Goal: Information Seeking & Learning: Find specific fact

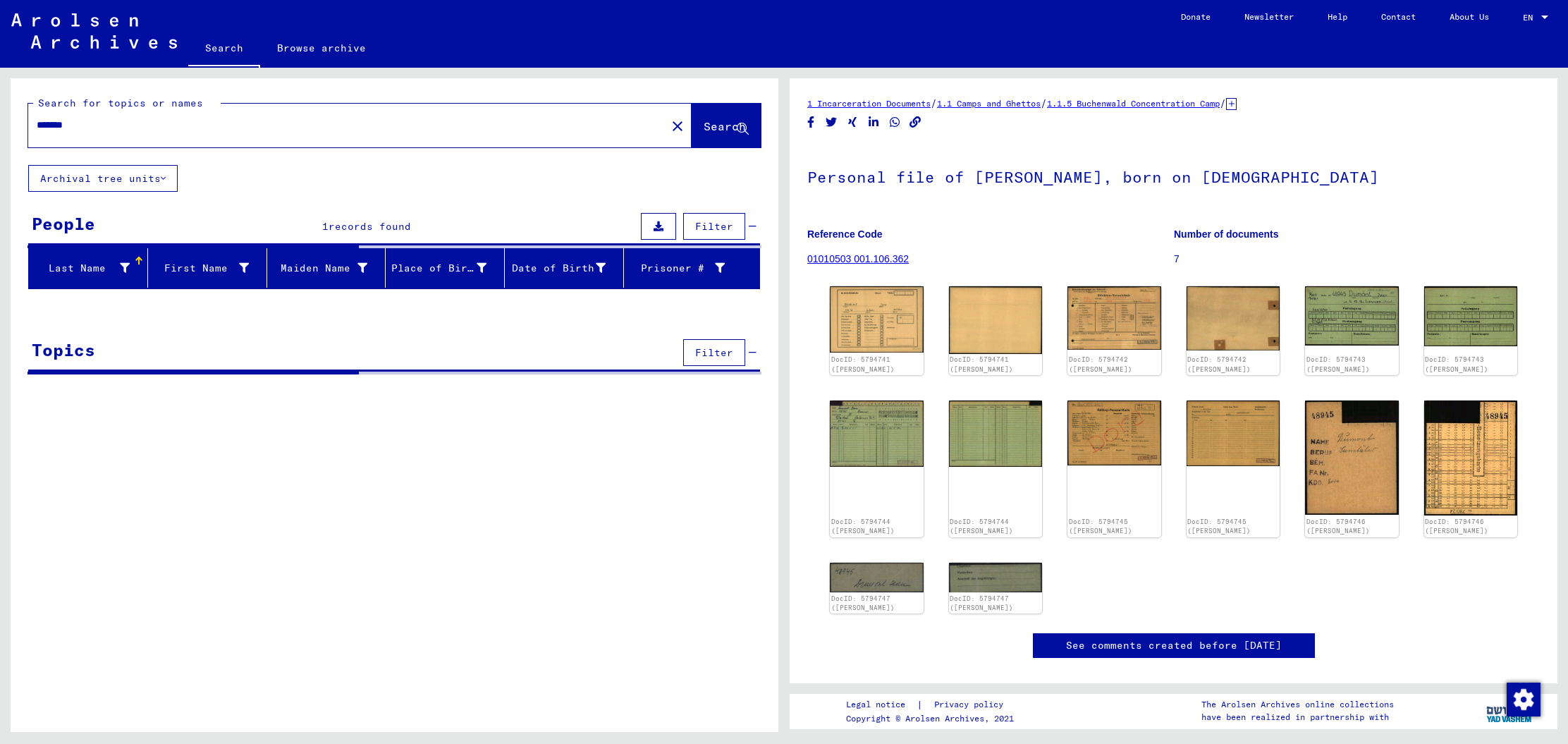
drag, startPoint x: 87, startPoint y: 123, endPoint x: 0, endPoint y: 99, distance: 90.2
click at [0, 99] on div "Search for topics or names ******* close Search Archival tree units People 1 re…" at bounding box center [392, 399] width 784 height 664
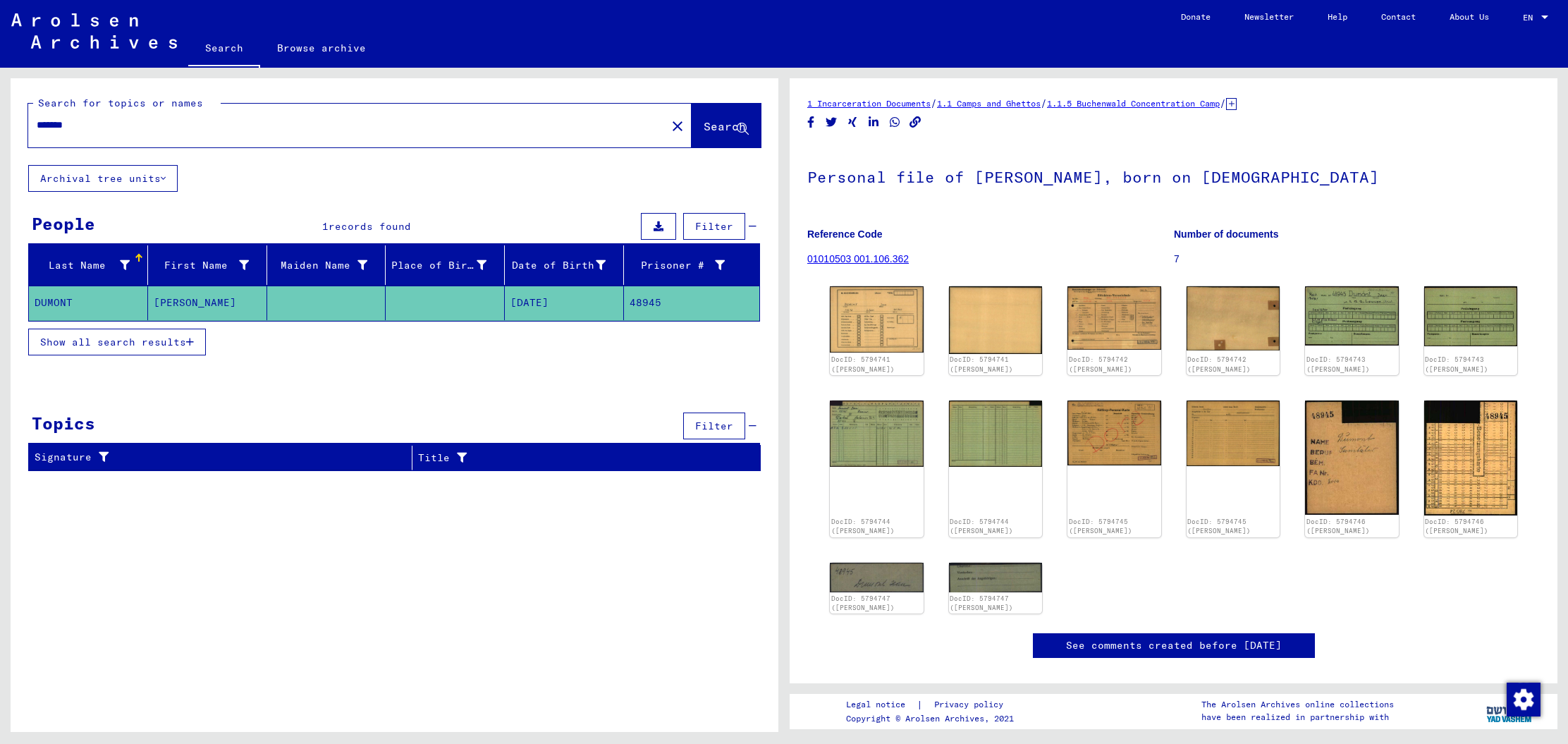
paste input "*****"
type input "**********"
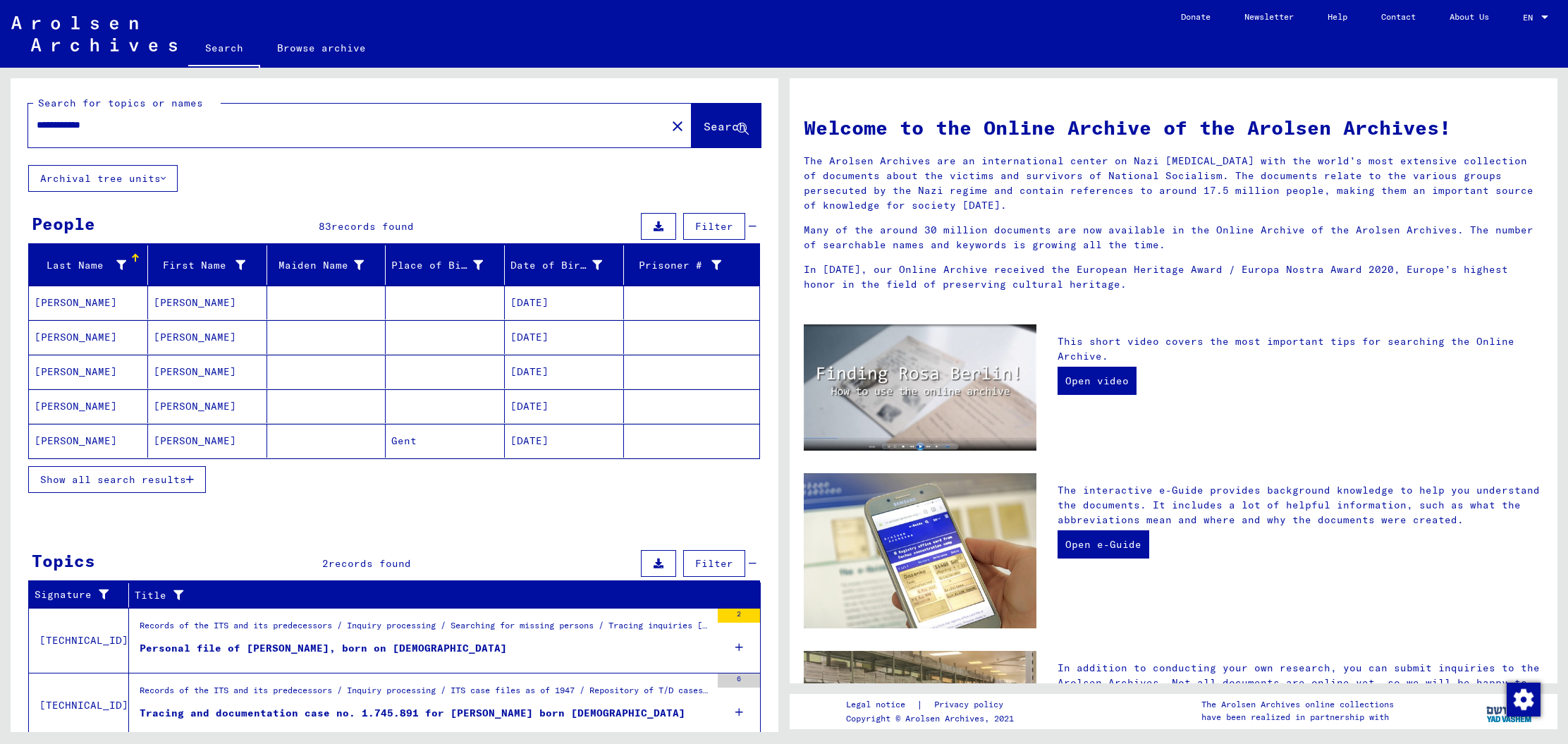
click at [545, 300] on mat-cell "[DATE]" at bounding box center [565, 302] width 119 height 34
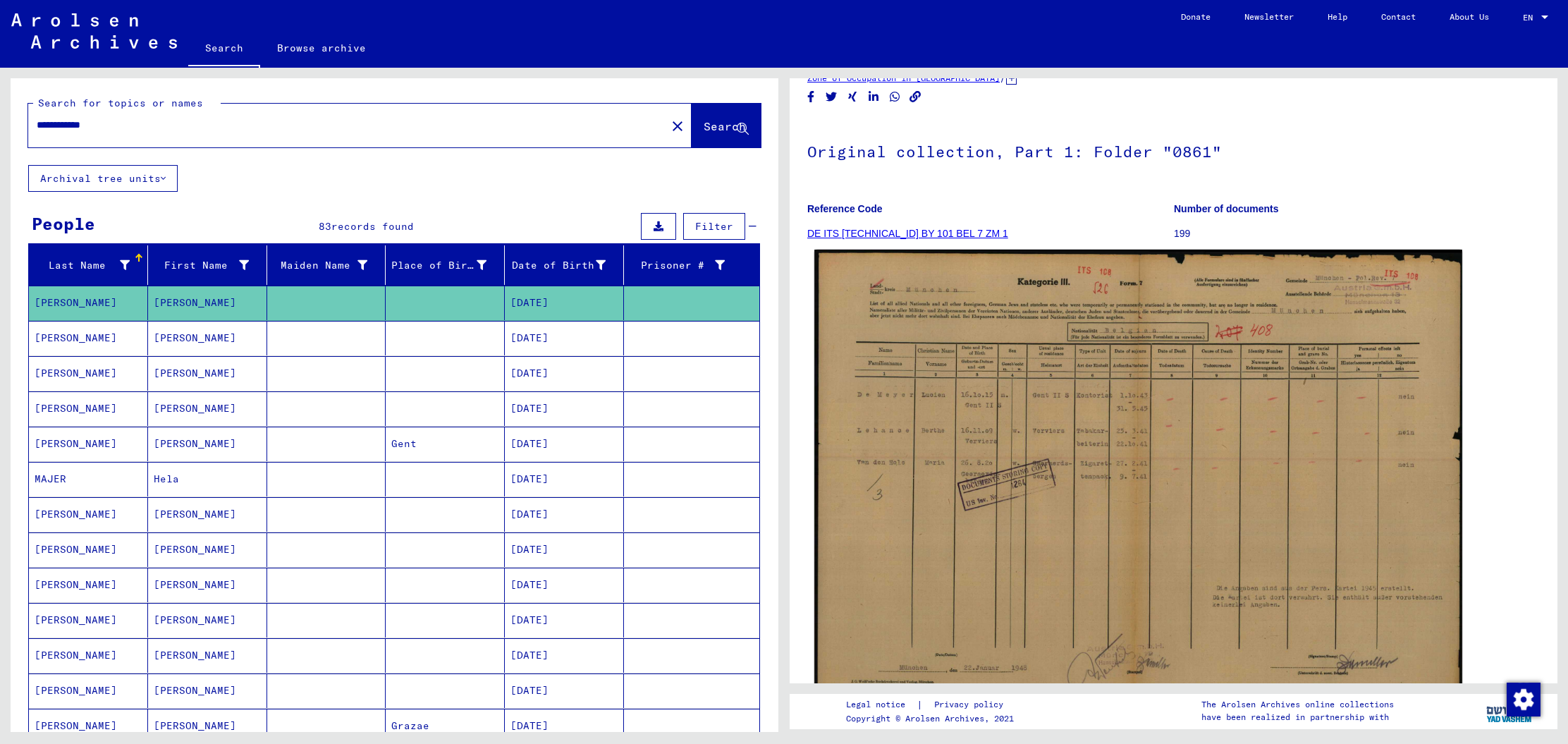
scroll to position [66, 0]
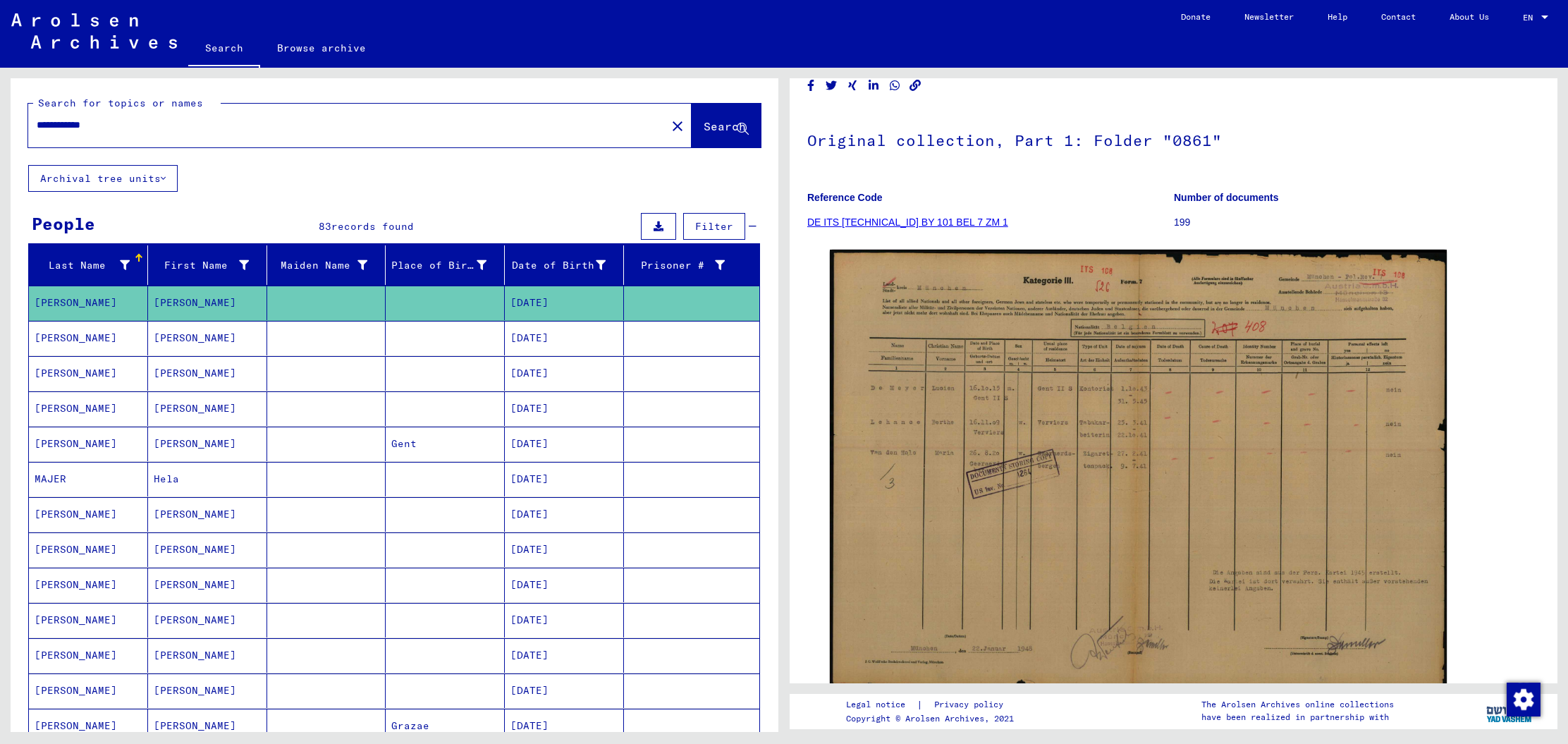
click at [557, 335] on mat-cell "[DATE]" at bounding box center [565, 337] width 119 height 34
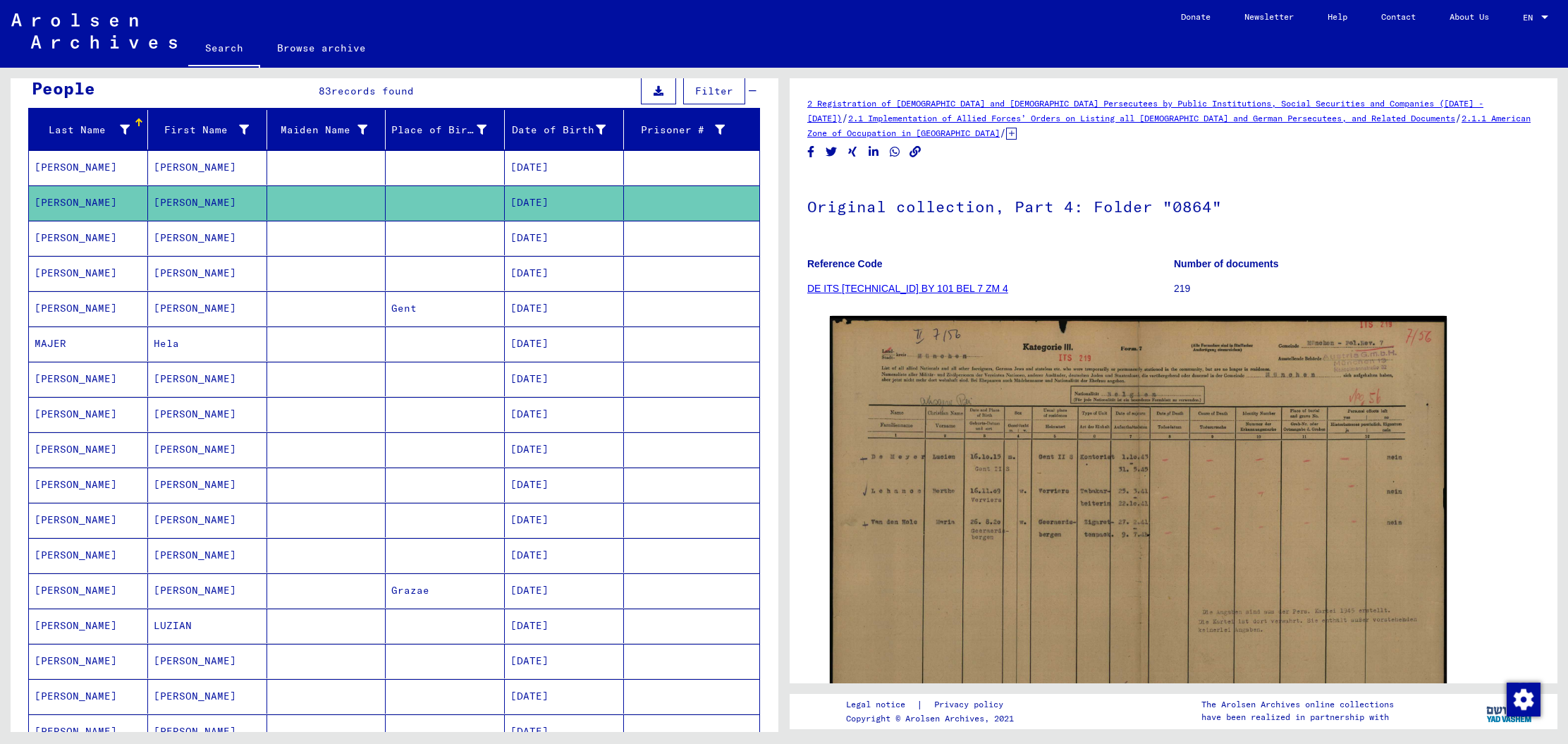
scroll to position [138, 0]
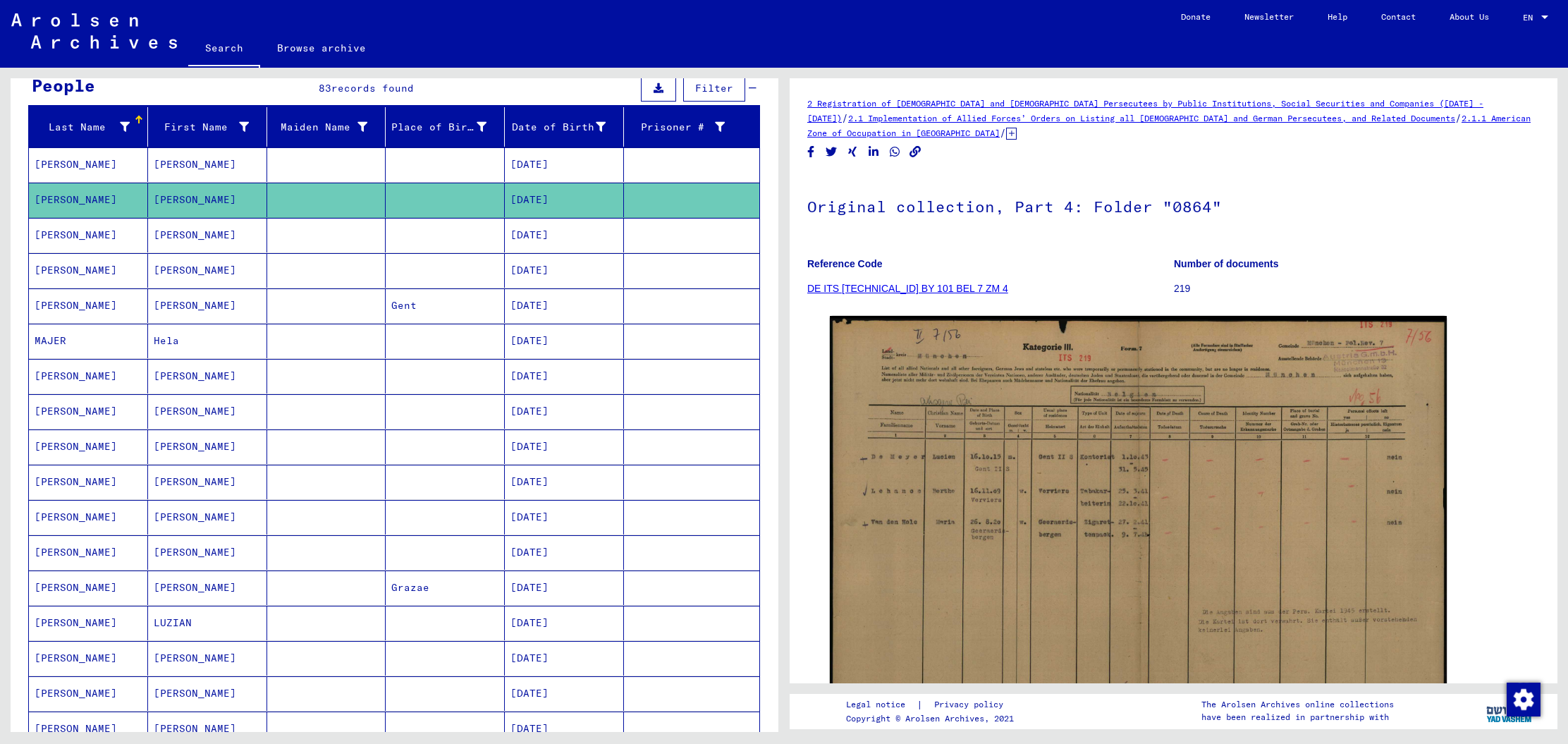
click at [561, 234] on mat-cell "[DATE]" at bounding box center [565, 234] width 119 height 34
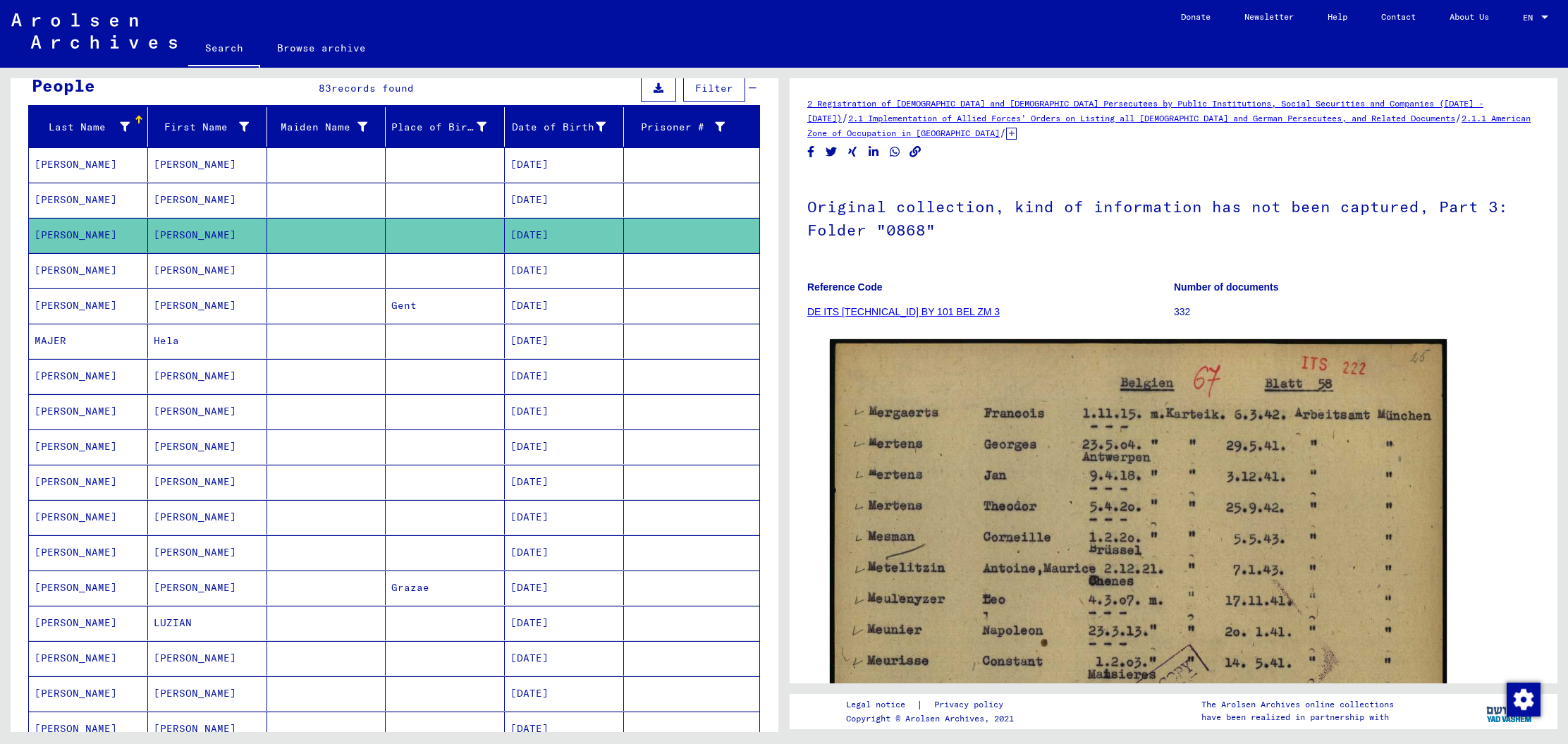
click at [564, 271] on mat-cell "[DATE]" at bounding box center [565, 269] width 119 height 34
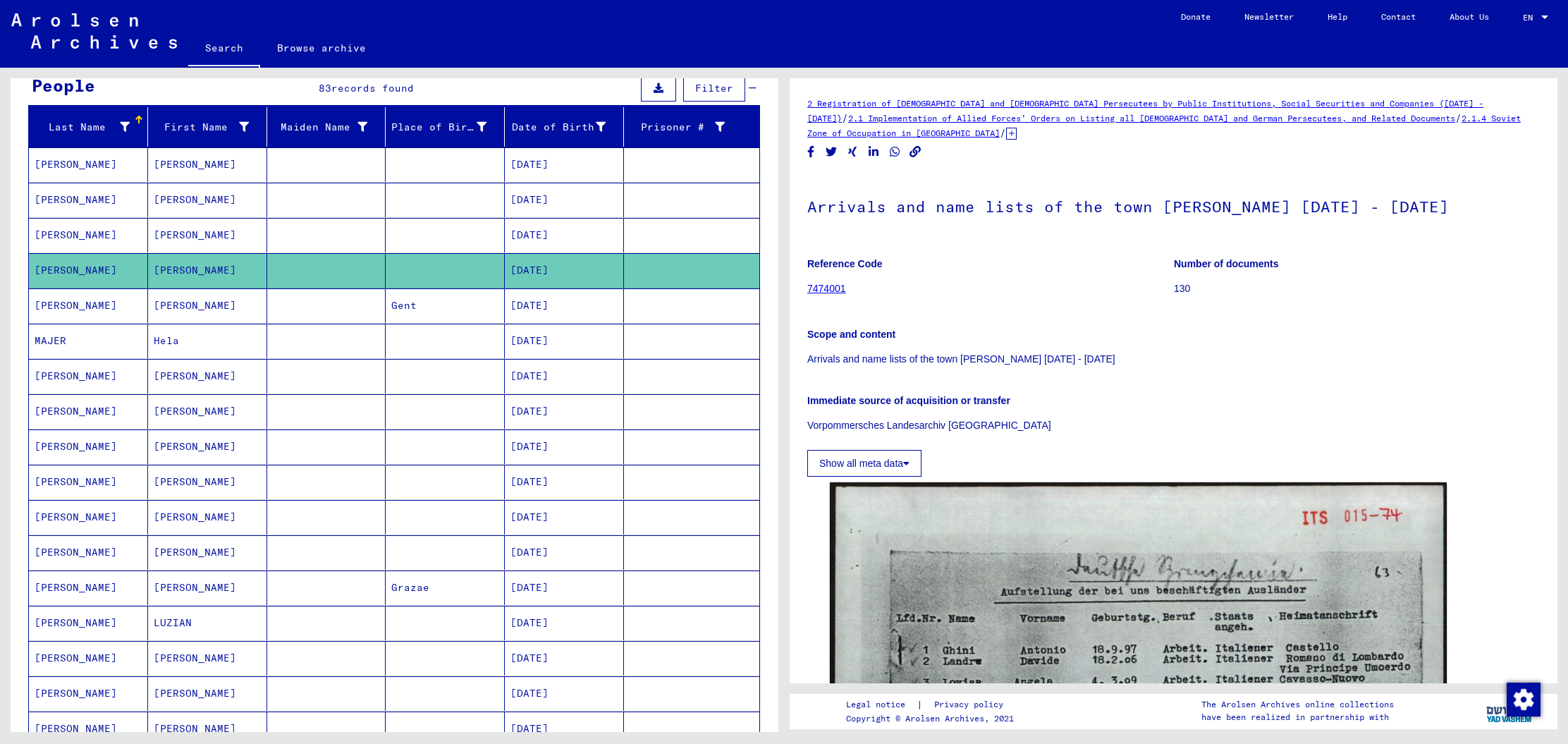
click at [565, 304] on mat-cell "[DATE]" at bounding box center [565, 305] width 119 height 34
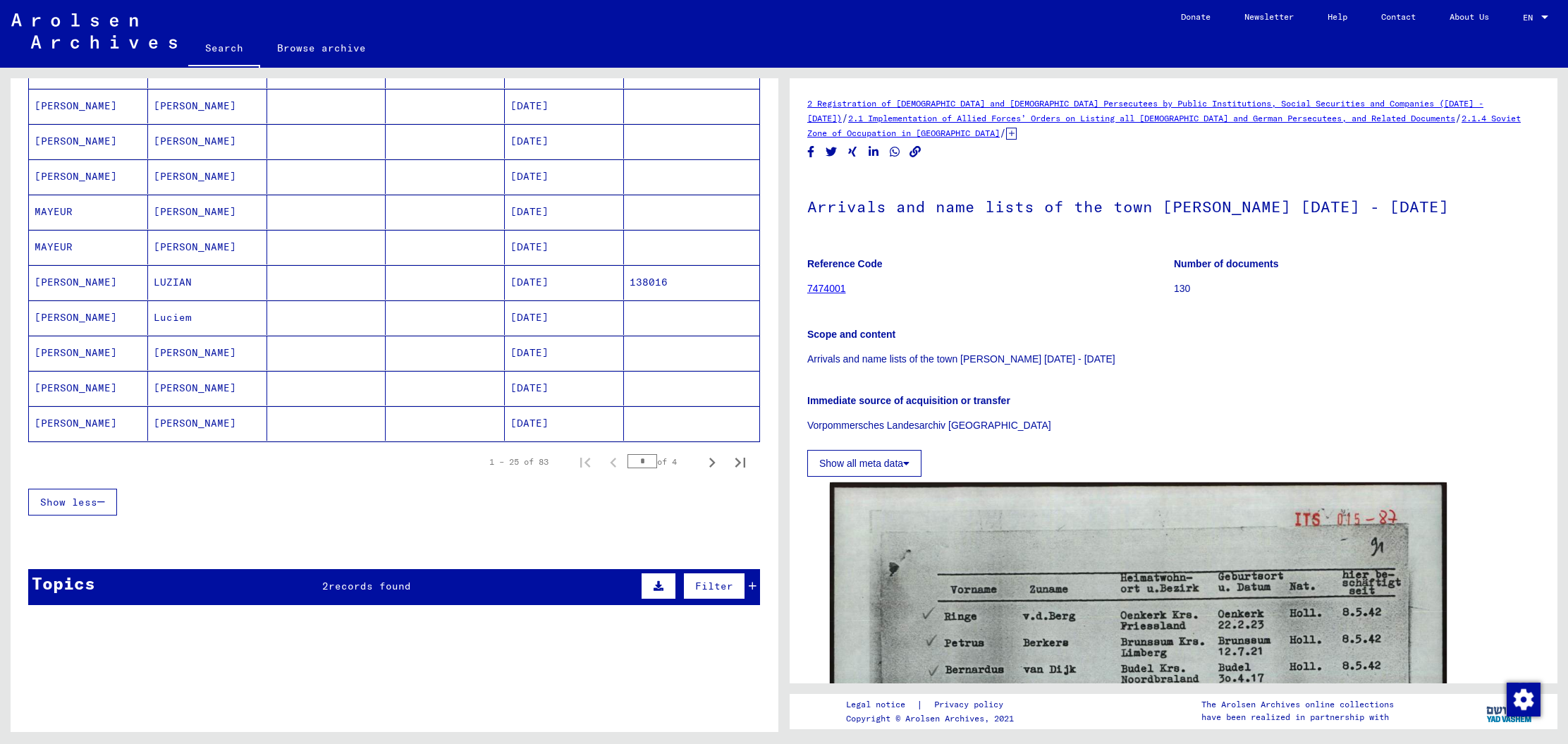
scroll to position [763, 0]
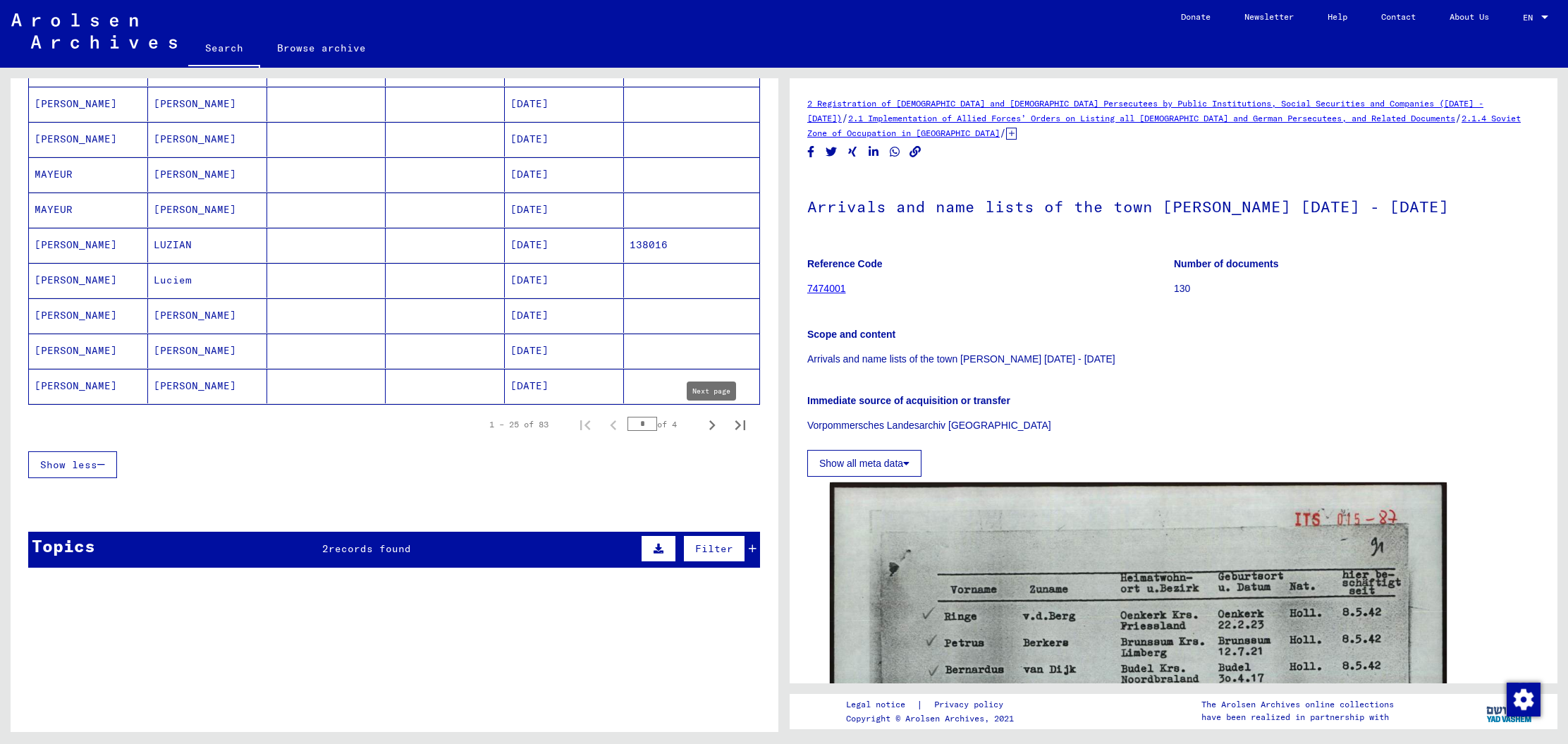
click at [707, 427] on icon "Next page" at bounding box center [712, 424] width 20 height 20
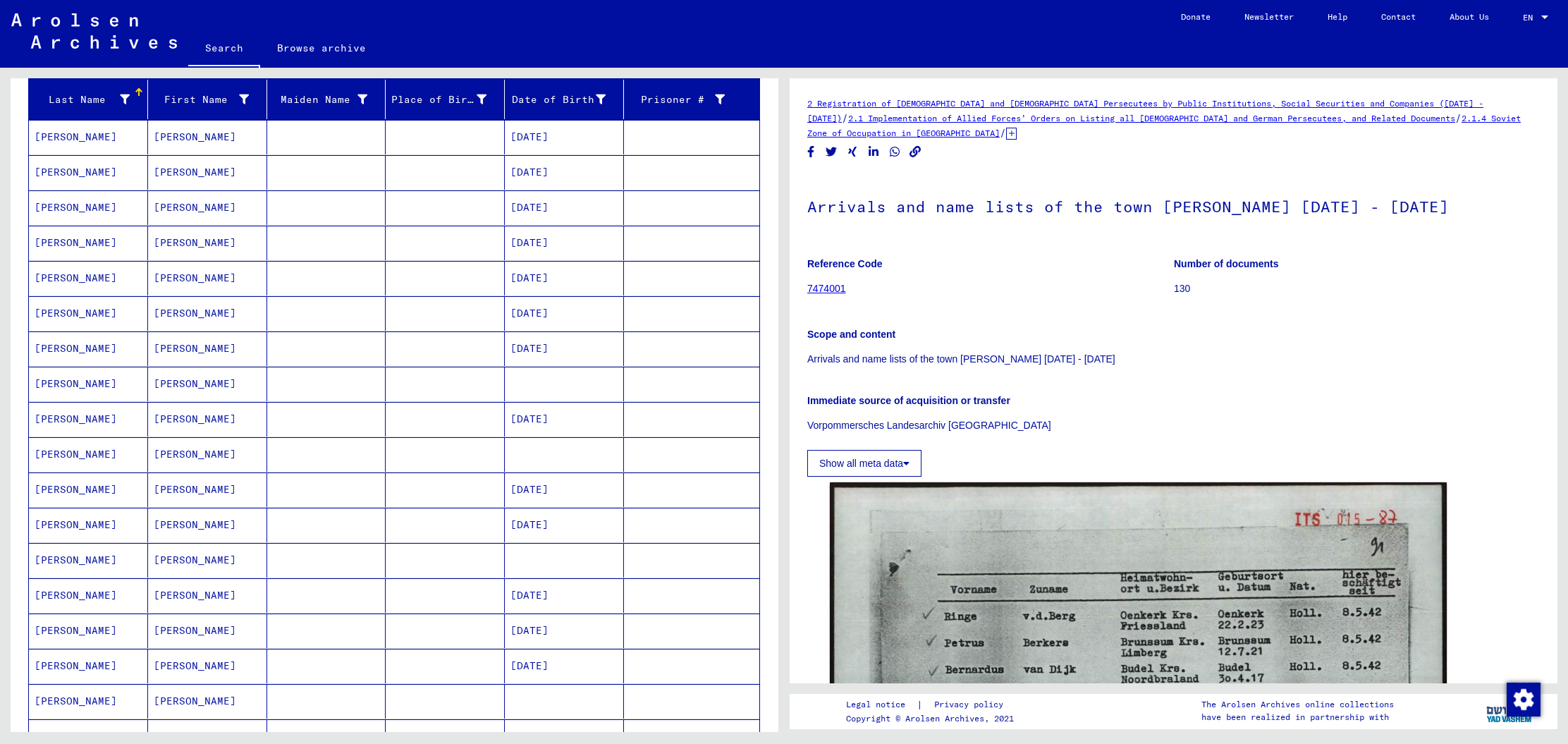
scroll to position [164, 0]
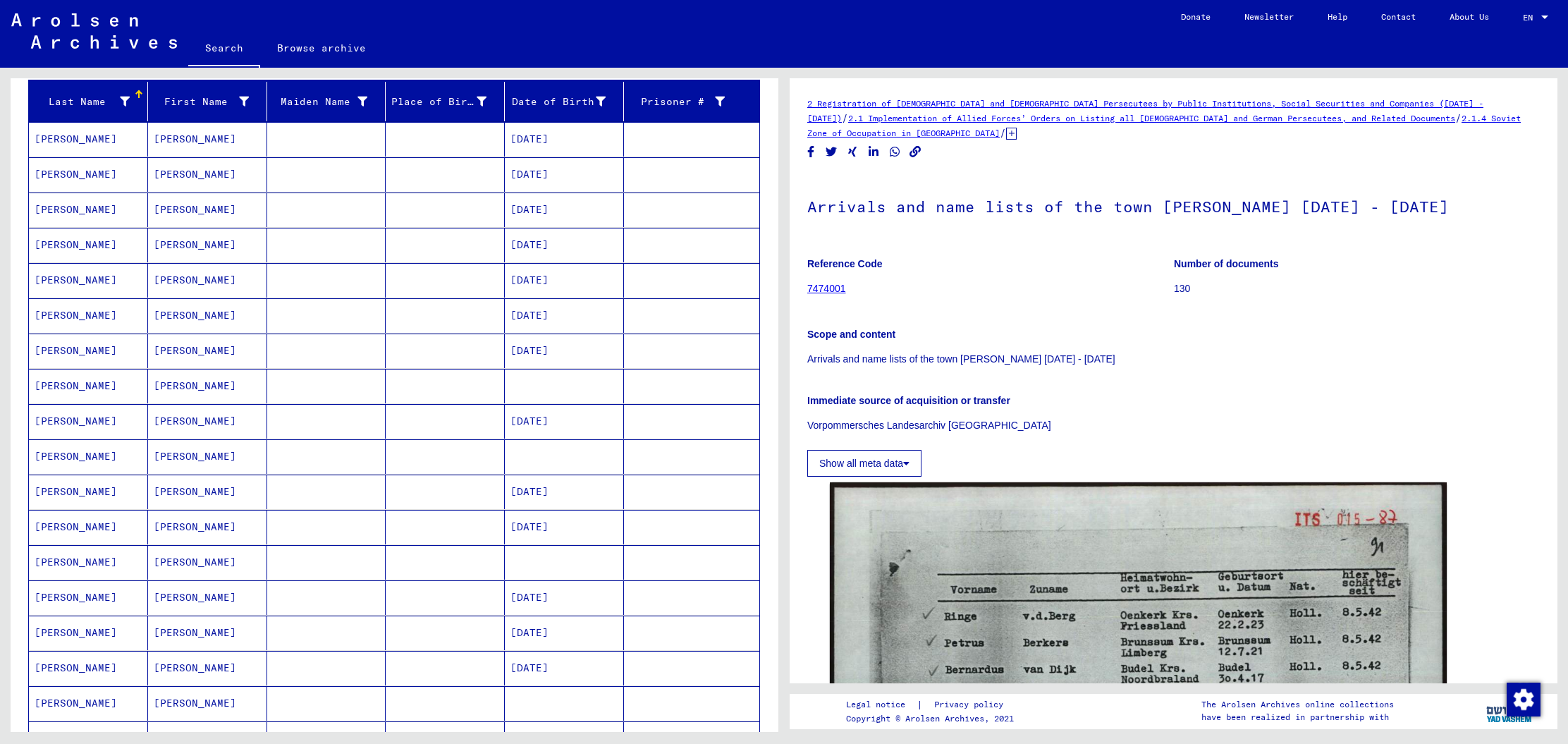
click at [542, 135] on mat-cell "[DATE]" at bounding box center [565, 138] width 119 height 34
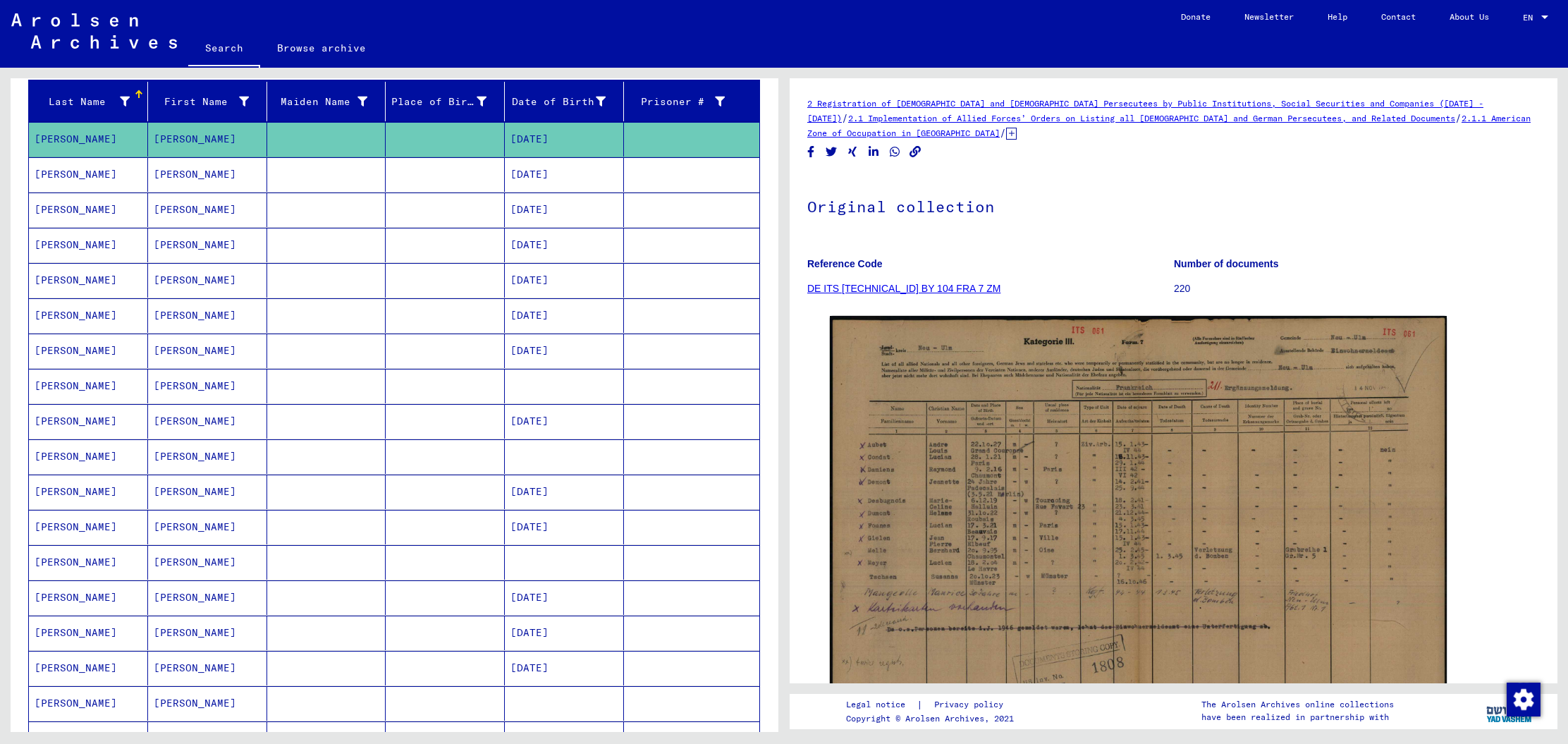
click at [538, 174] on mat-cell "[DATE]" at bounding box center [565, 174] width 119 height 34
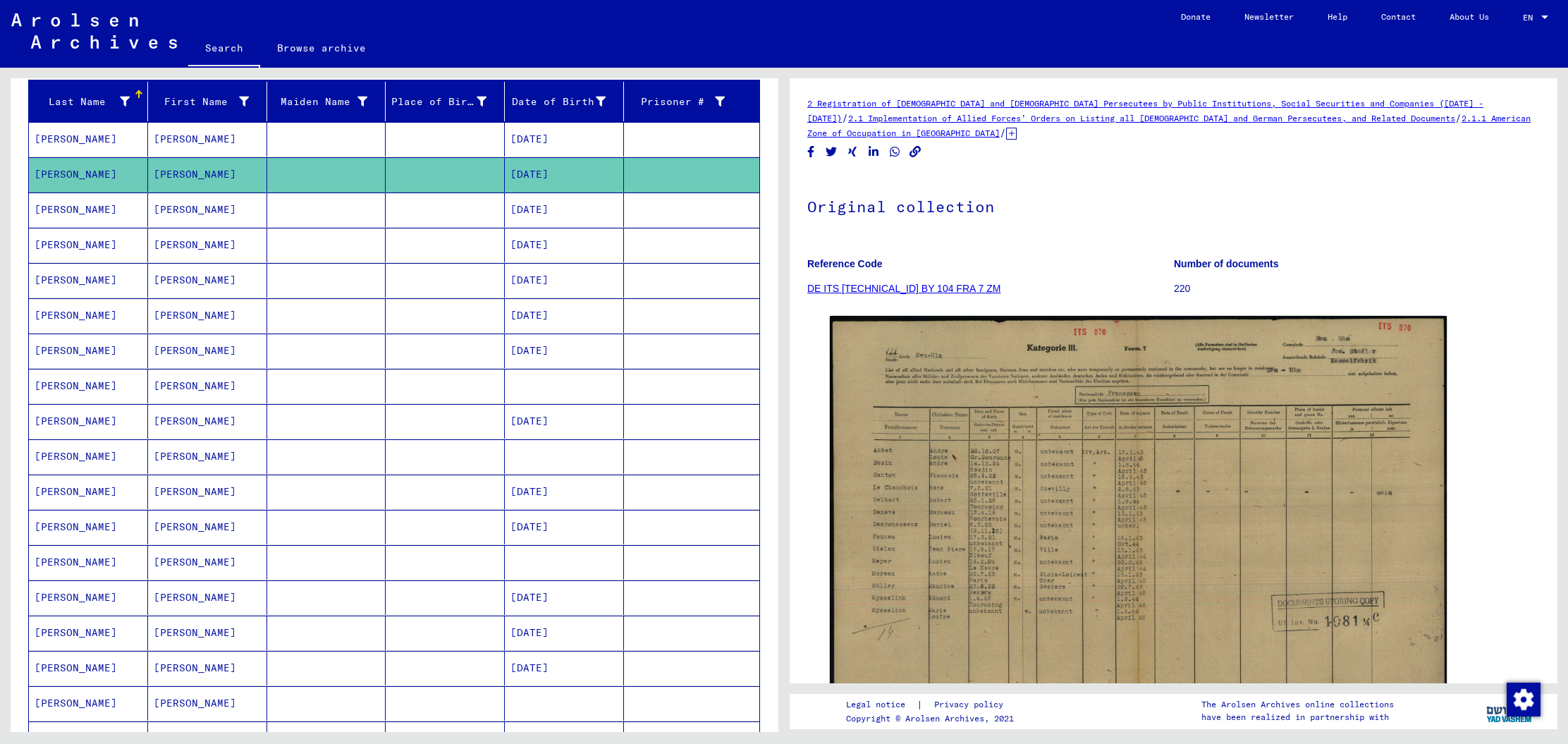
click at [537, 210] on mat-cell "[DATE]" at bounding box center [565, 209] width 119 height 34
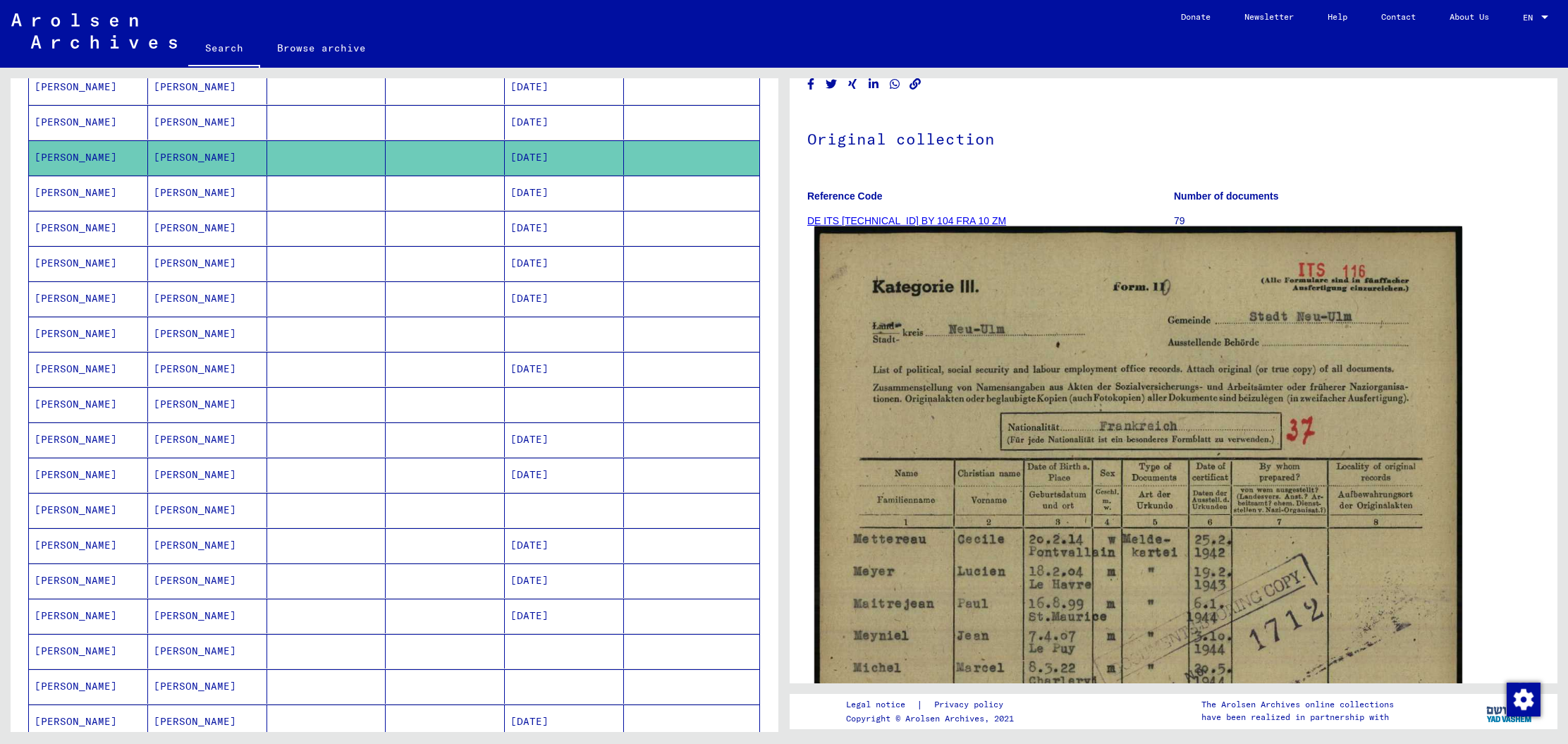
scroll to position [68, 0]
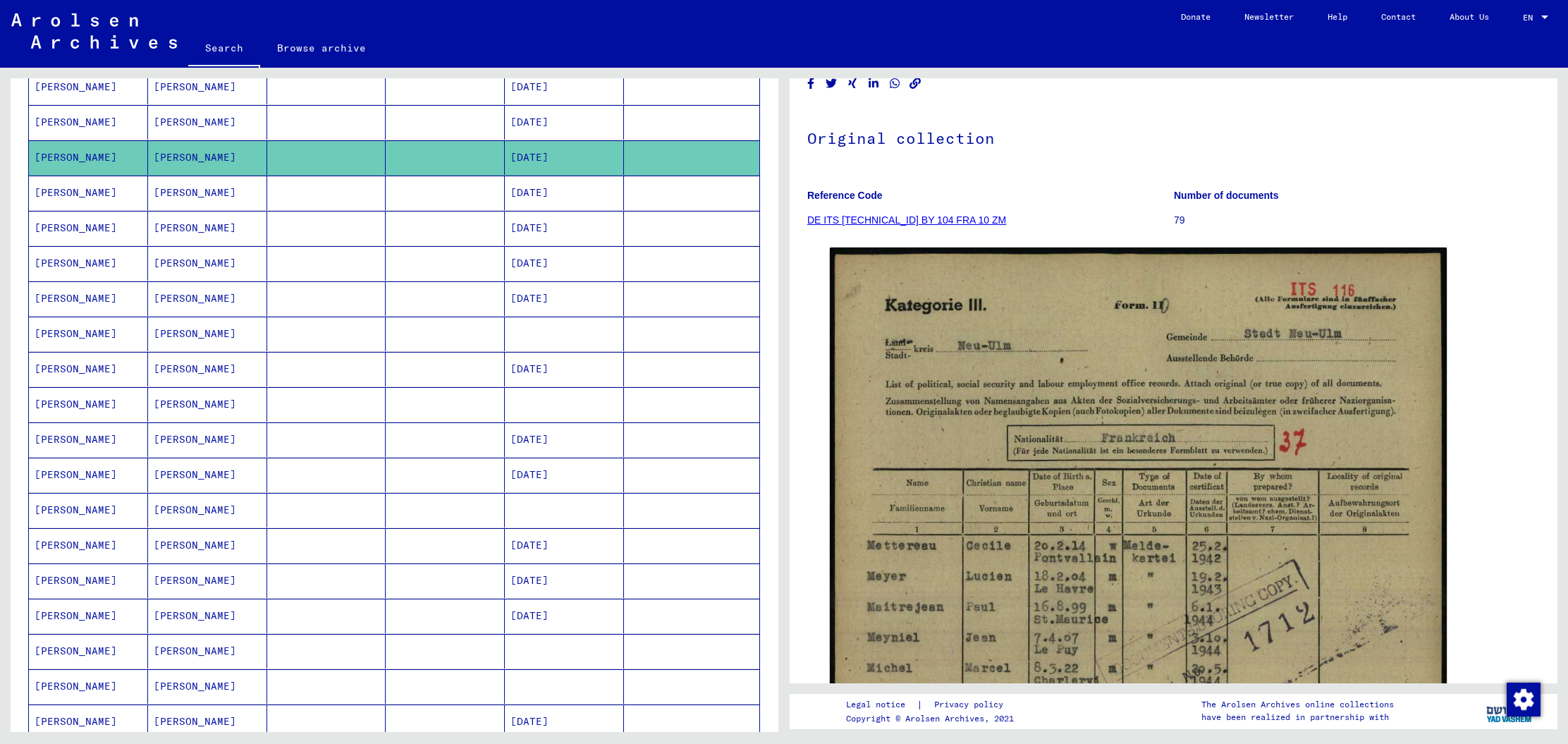
click at [558, 192] on mat-cell "[DATE]" at bounding box center [565, 192] width 119 height 34
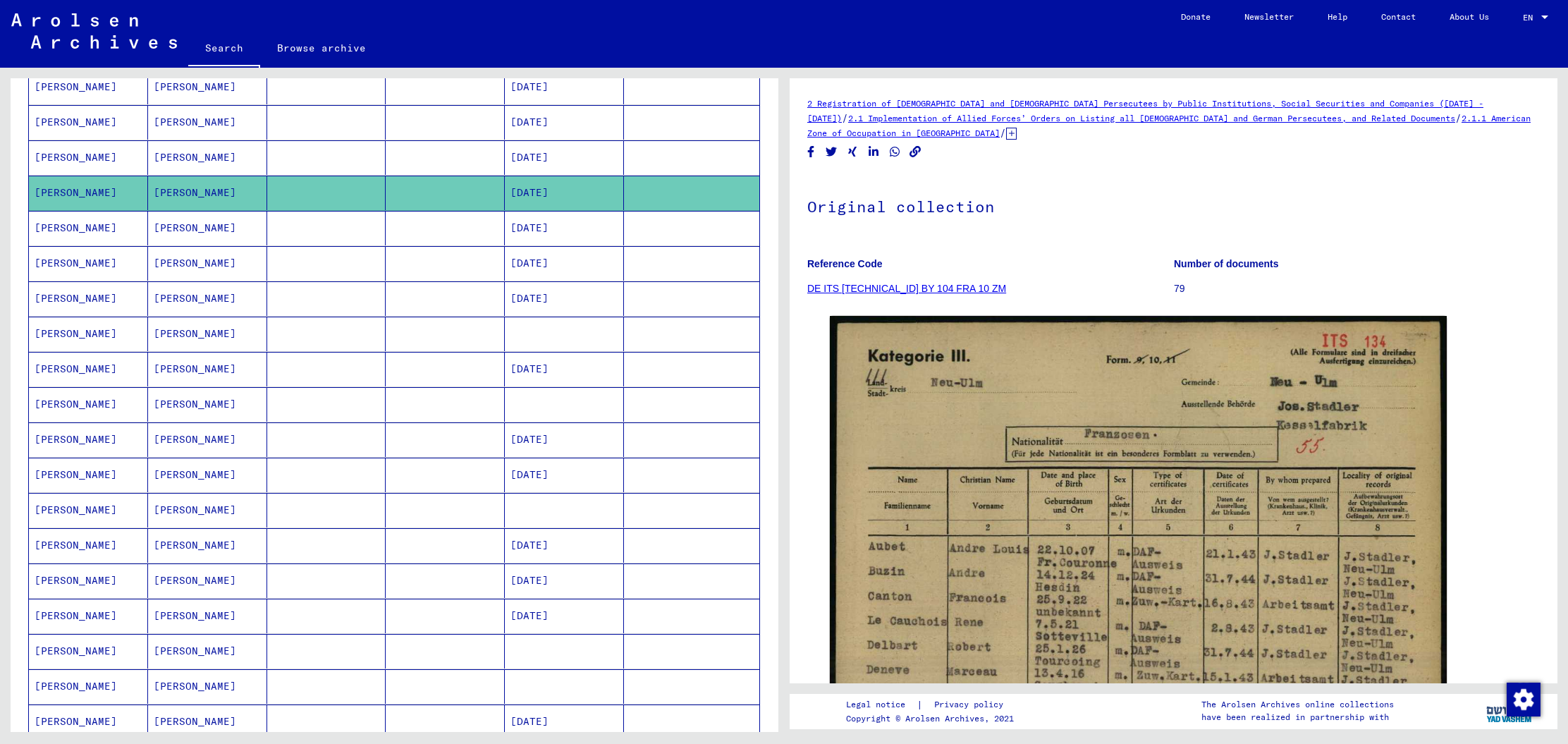
click at [557, 229] on mat-cell "[DATE]" at bounding box center [565, 227] width 119 height 34
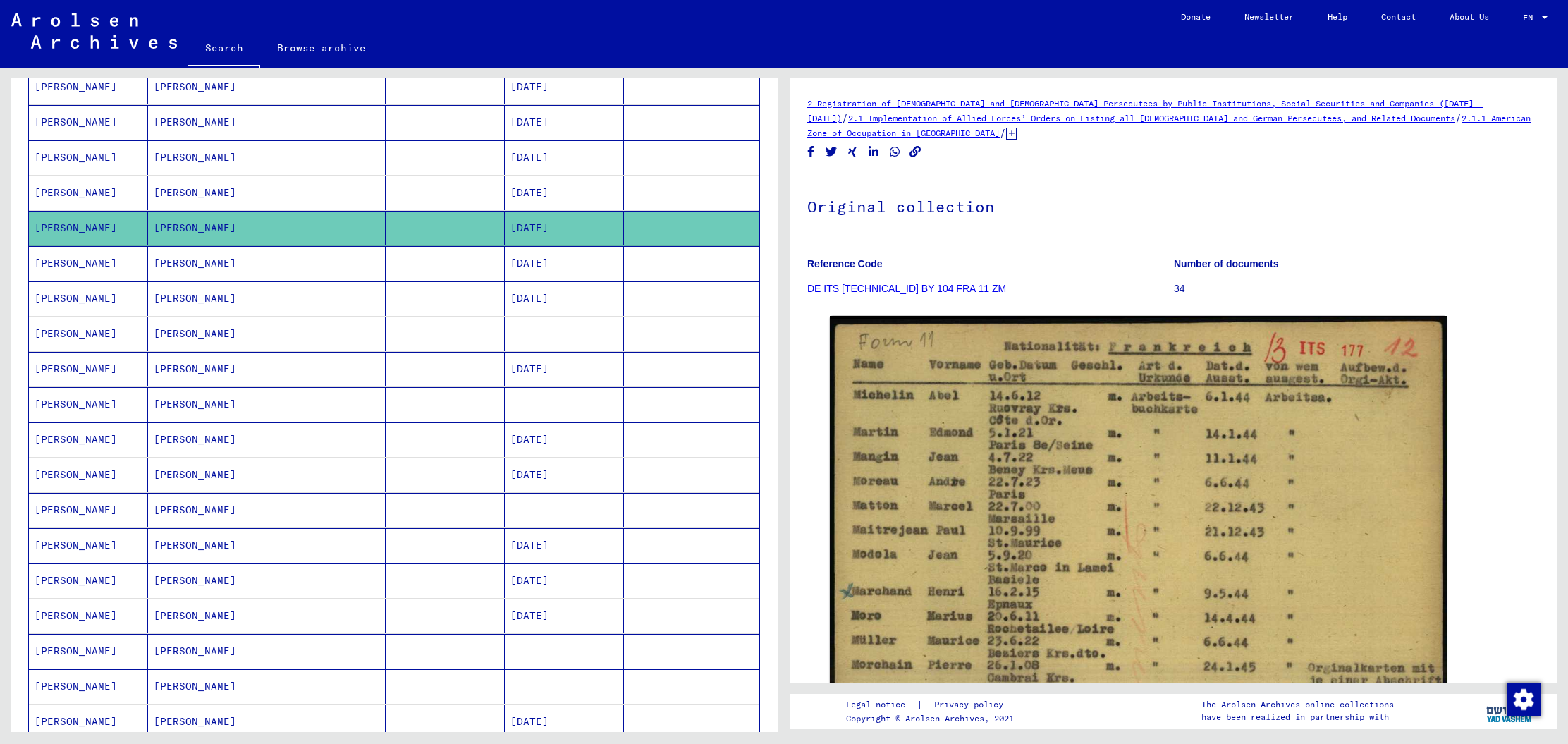
click at [554, 258] on mat-cell "[DATE]" at bounding box center [565, 262] width 119 height 34
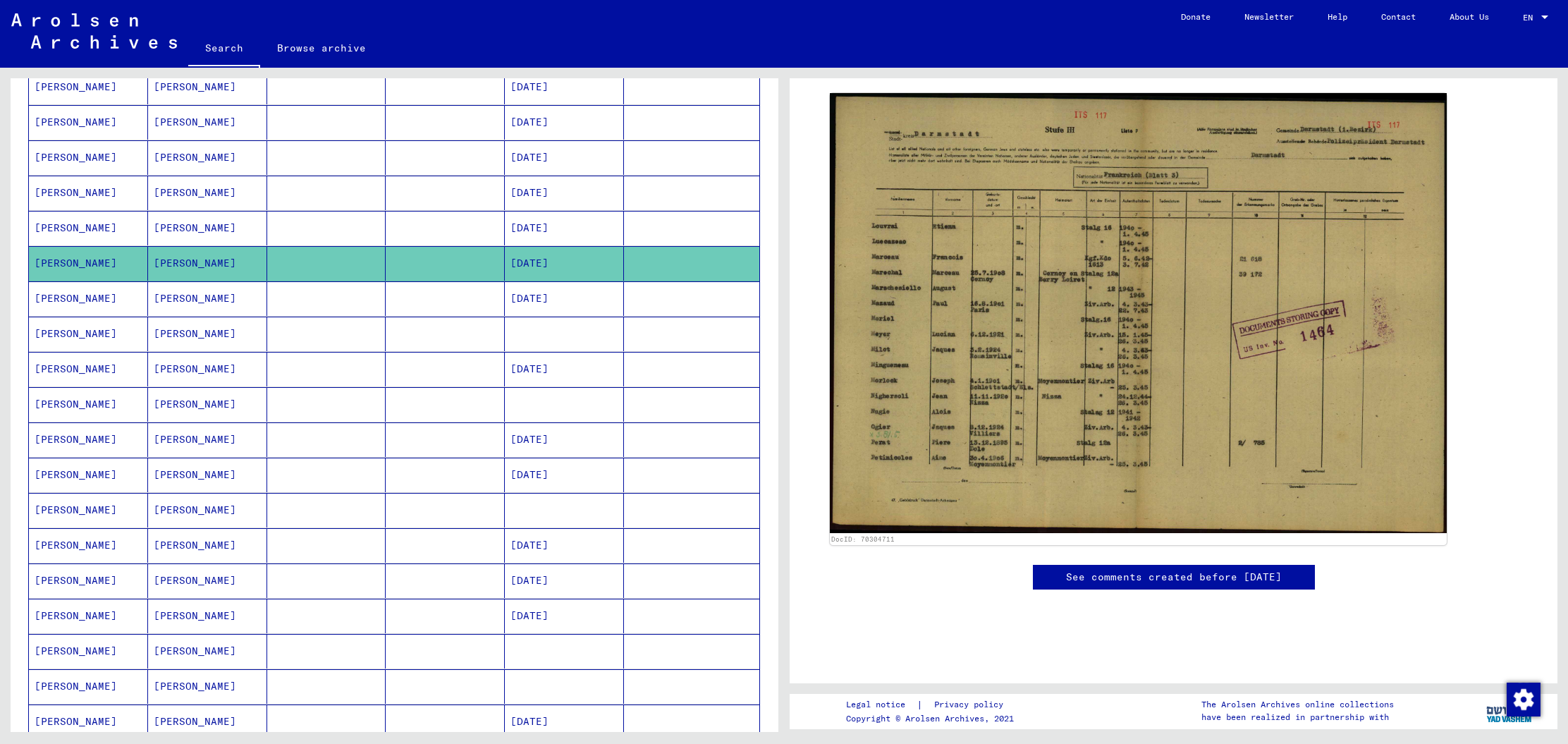
scroll to position [252, 0]
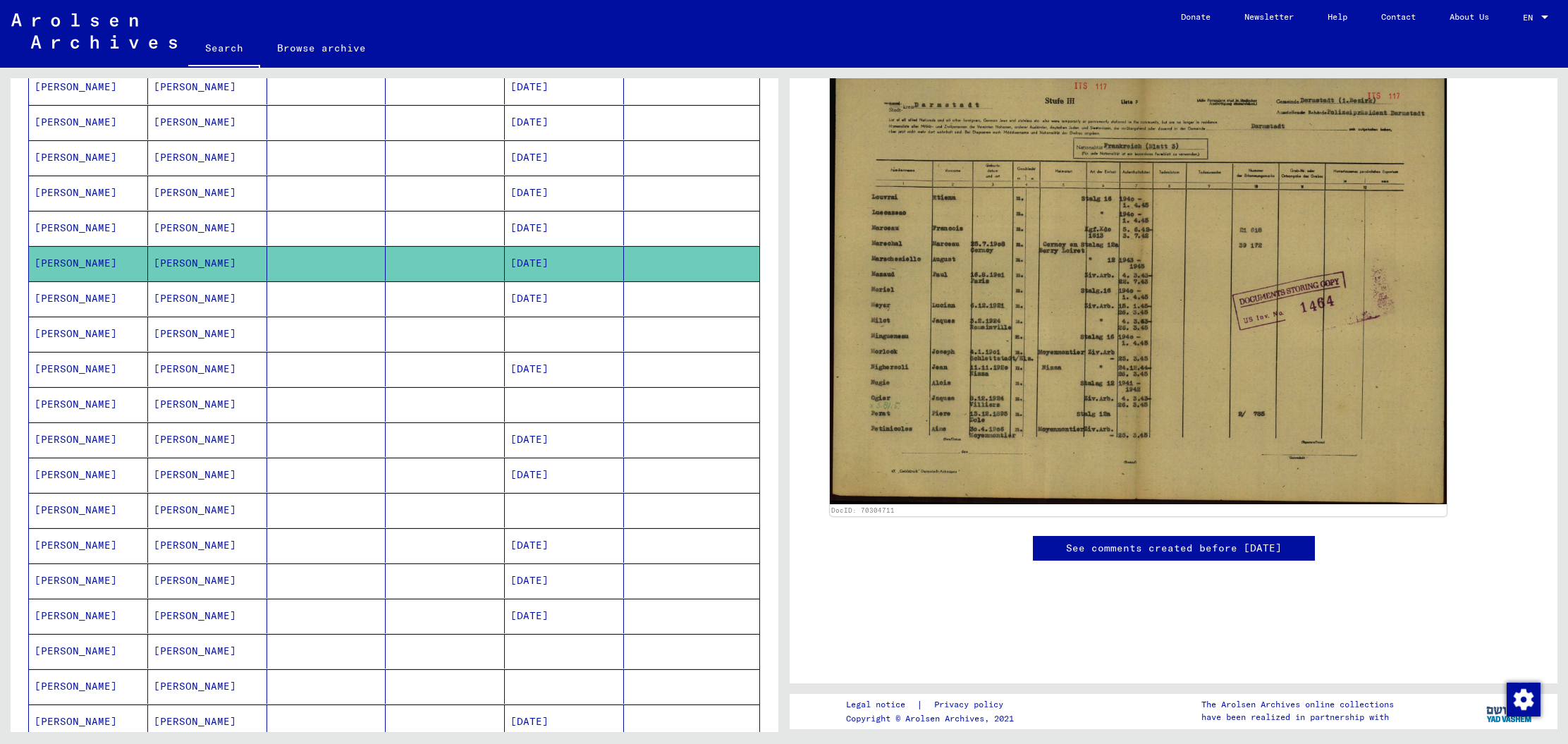
click at [572, 299] on mat-cell "[DATE]" at bounding box center [565, 298] width 119 height 34
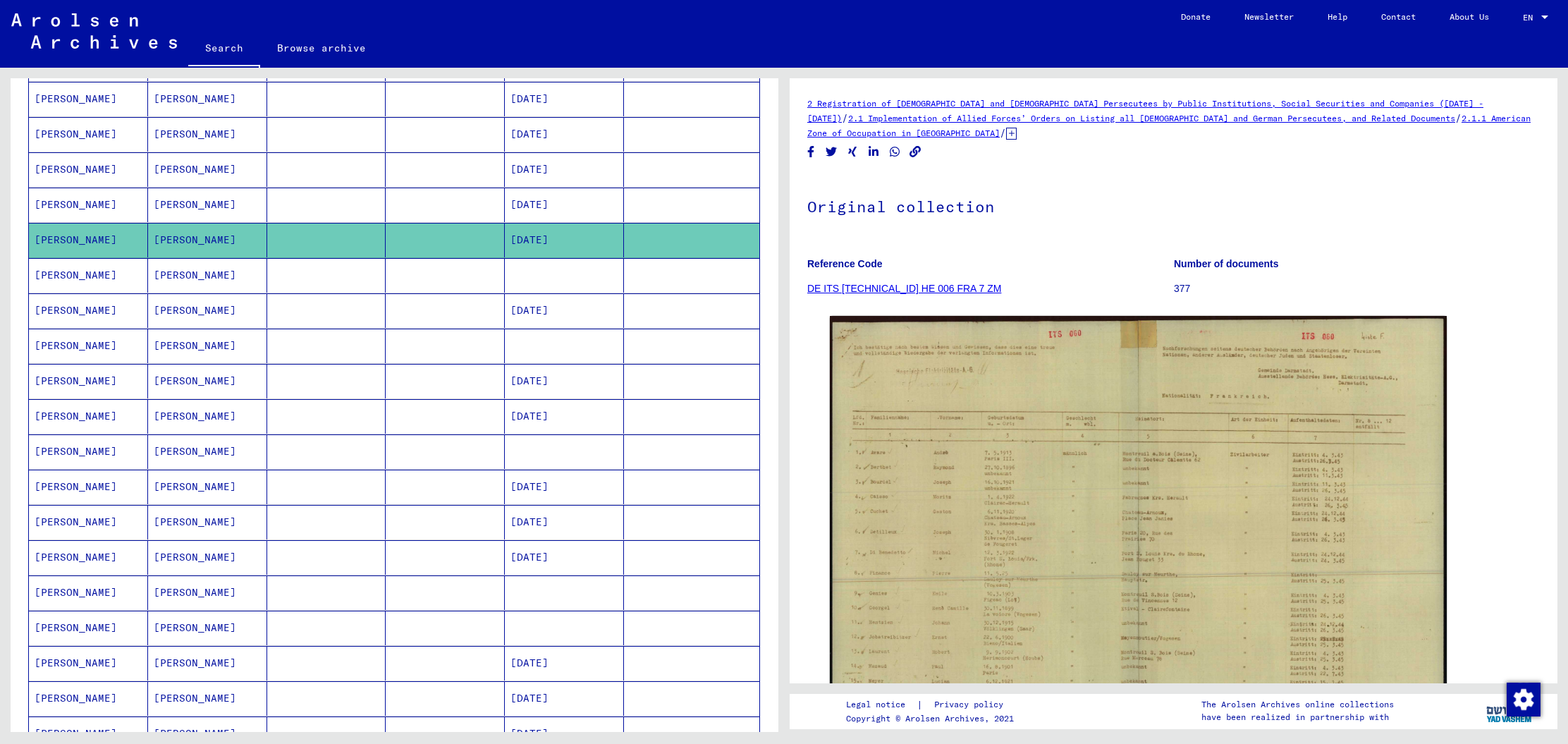
scroll to position [292, 0]
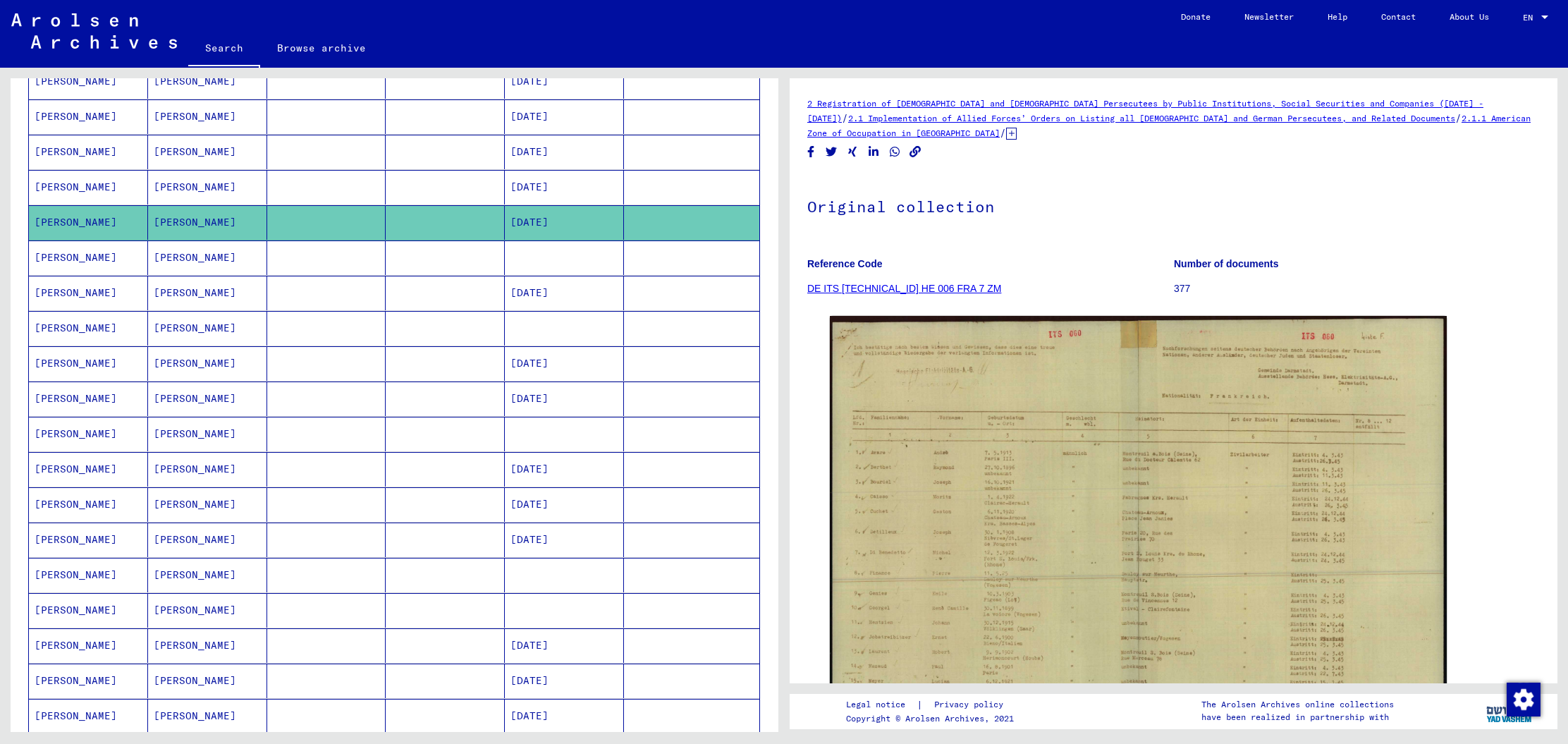
click at [562, 286] on mat-cell "[DATE]" at bounding box center [565, 293] width 119 height 34
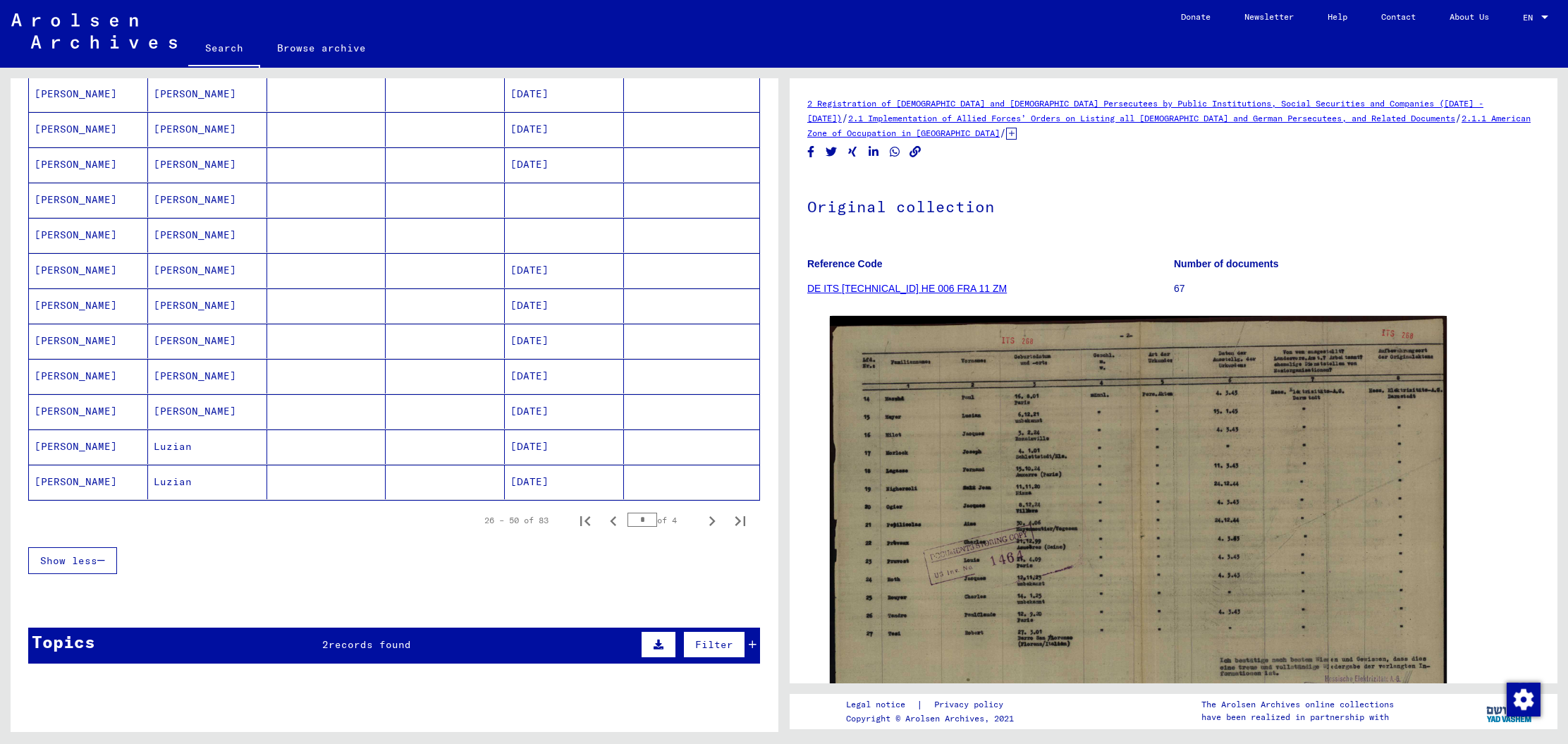
scroll to position [706, 0]
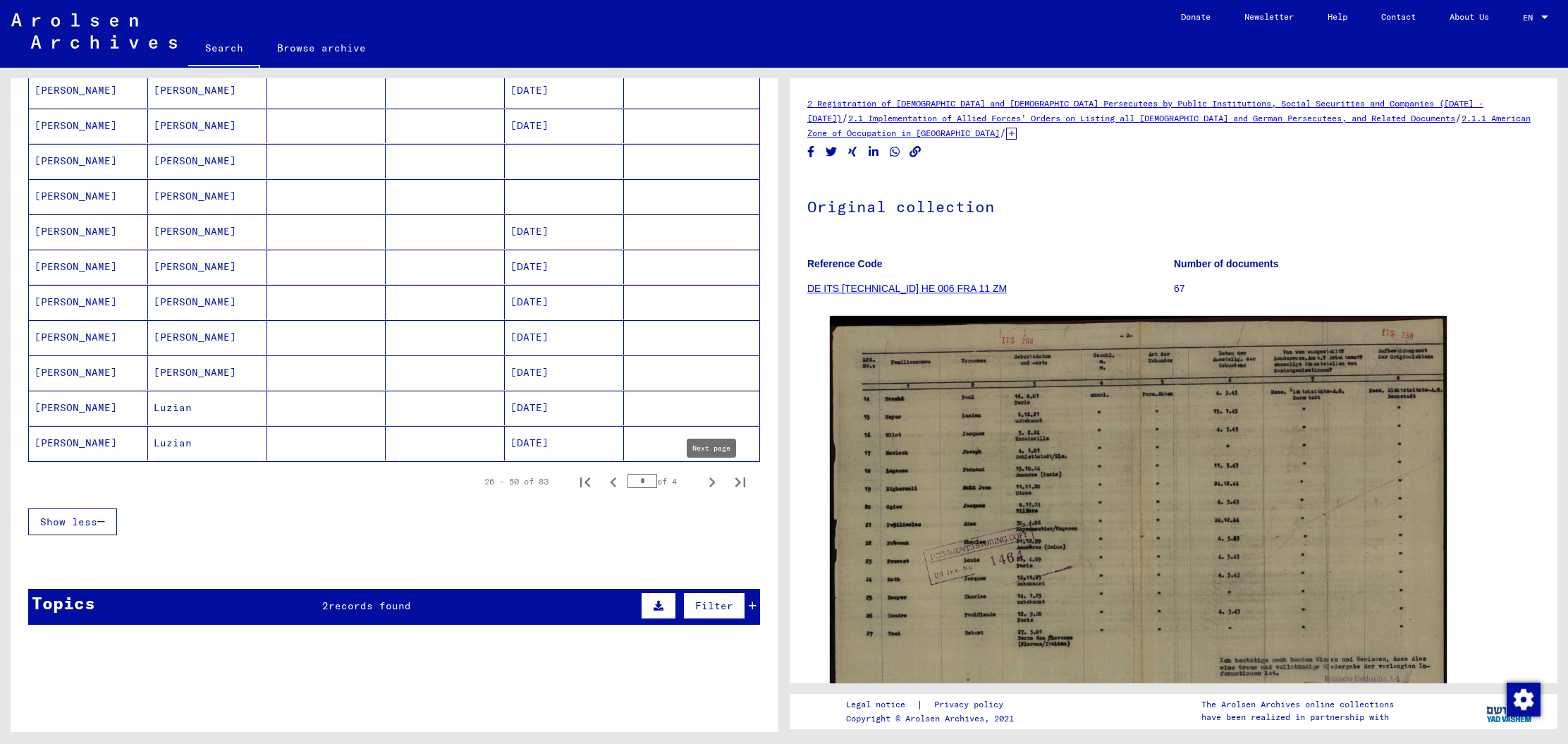
click at [709, 482] on icon "Next page" at bounding box center [712, 482] width 20 height 20
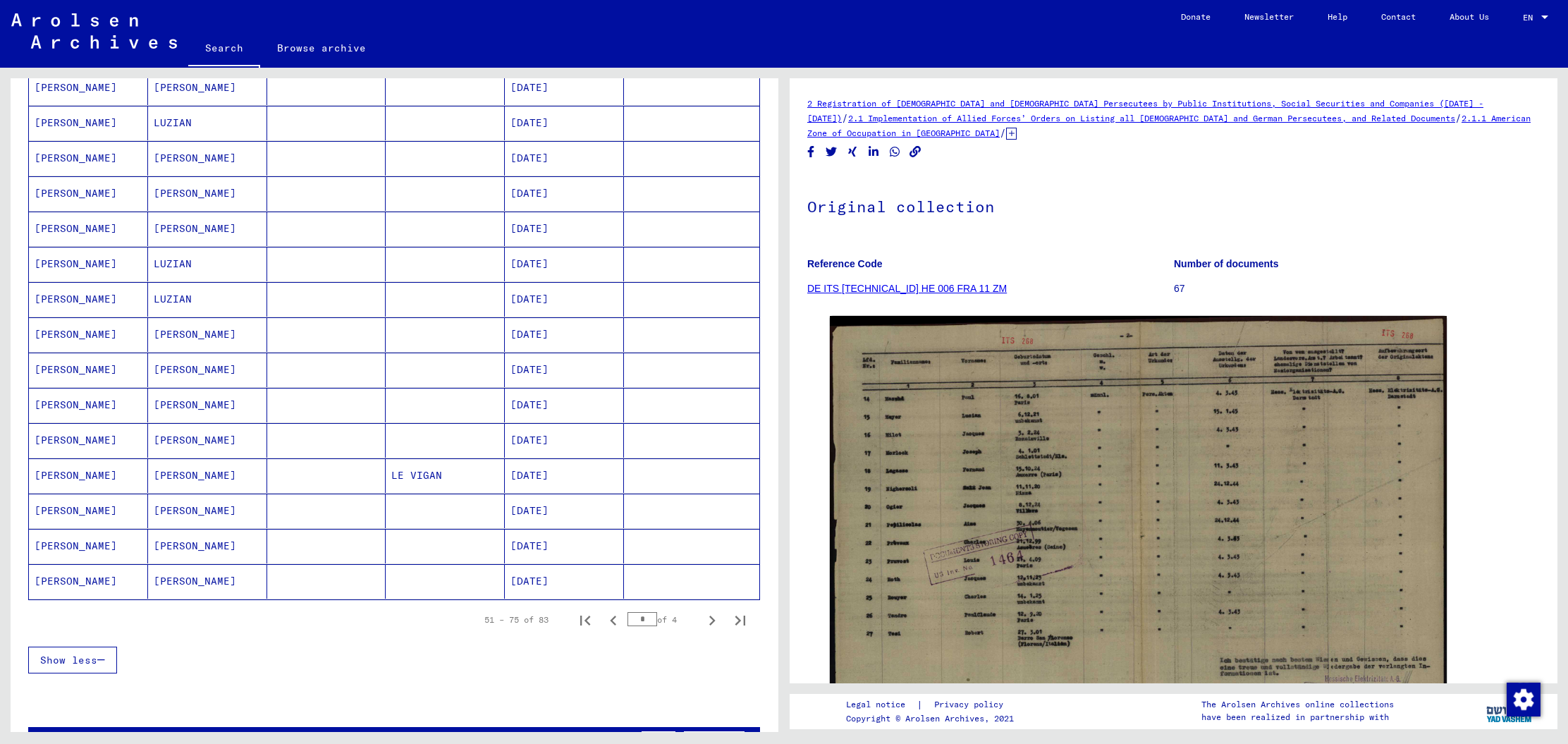
scroll to position [582, 0]
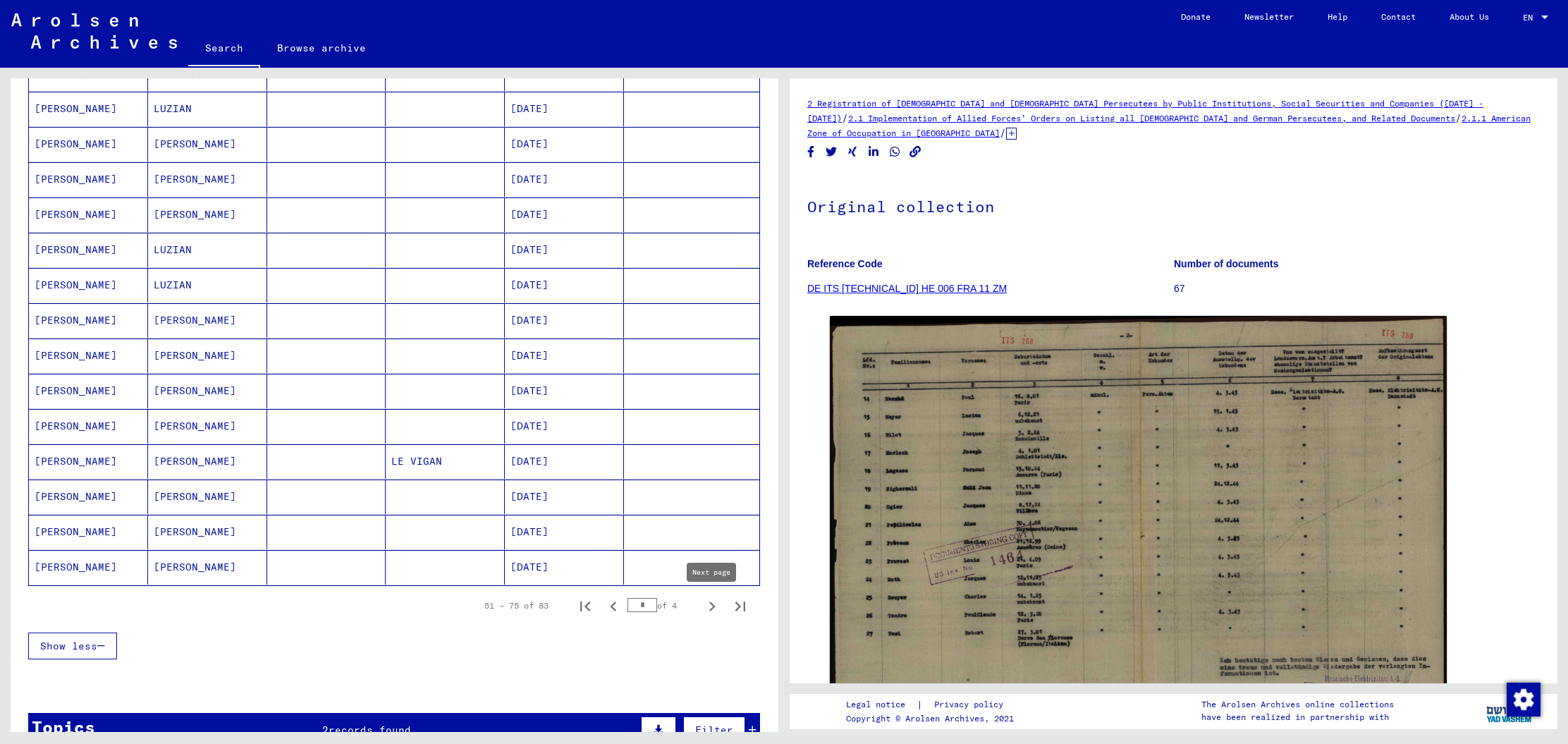
click at [716, 607] on icon "Next page" at bounding box center [712, 606] width 20 height 20
type input "*"
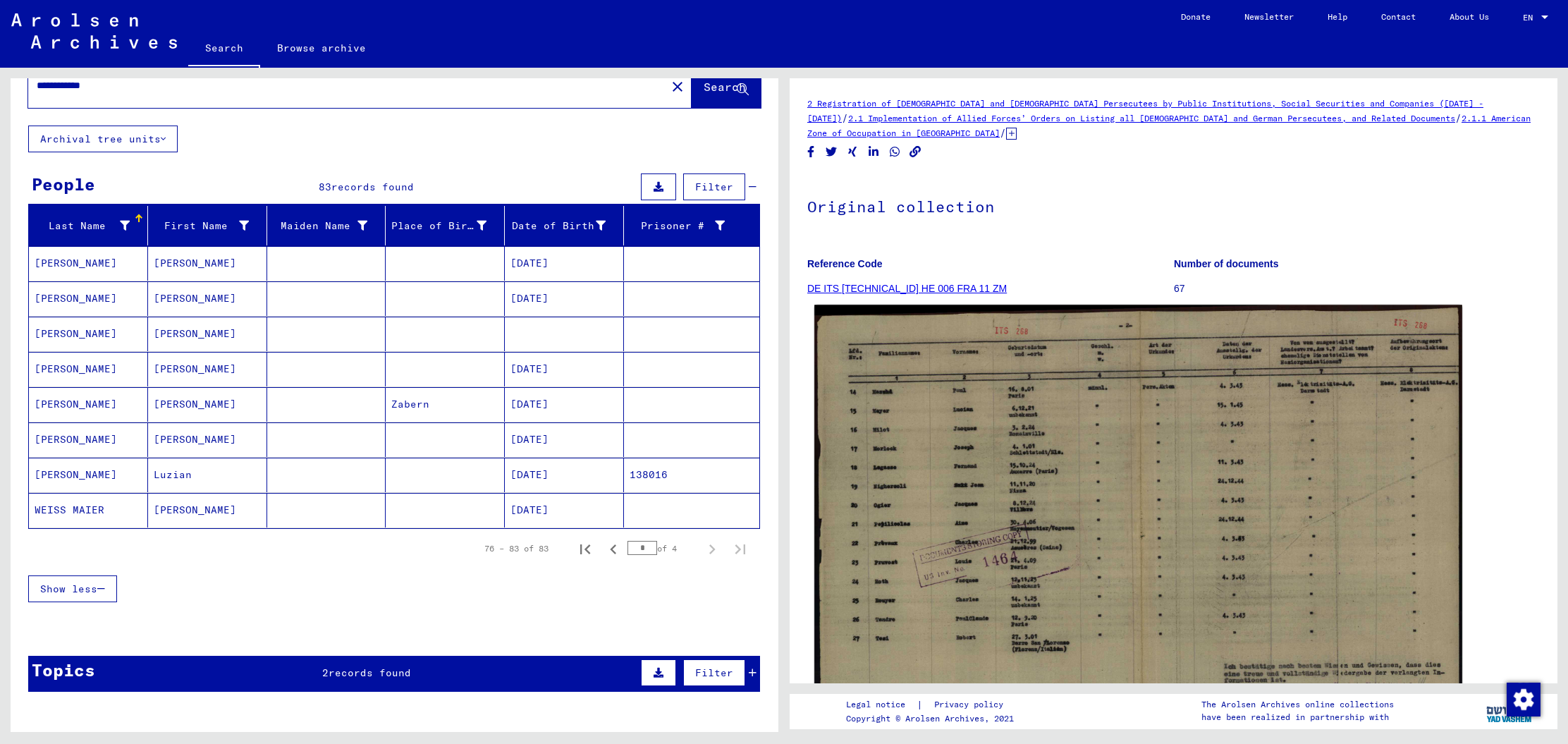
scroll to position [4, 0]
